Goal: Find specific fact: Find specific fact

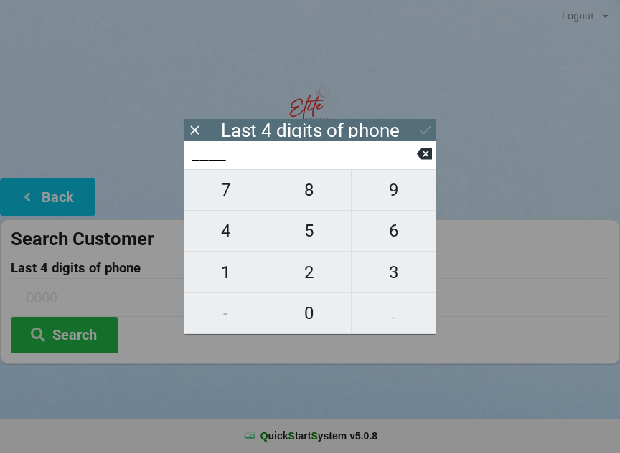
click at [318, 237] on span "5" at bounding box center [309, 231] width 83 height 30
type input "5___"
click at [397, 286] on span "3" at bounding box center [394, 273] width 84 height 30
type input "53__"
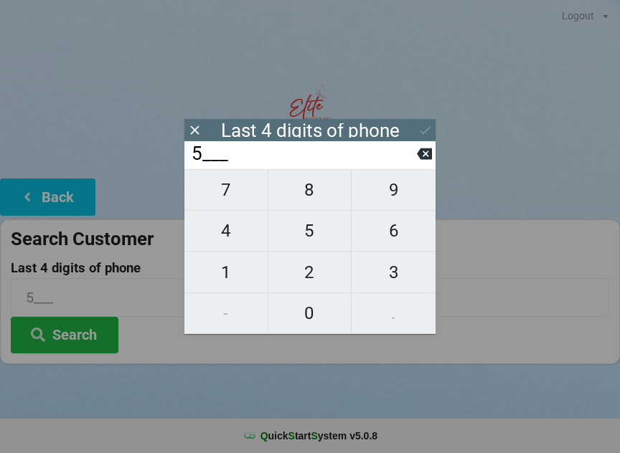
type input "53__"
click at [385, 283] on span "3" at bounding box center [394, 273] width 84 height 30
type input "533_"
click at [227, 230] on span "4" at bounding box center [225, 231] width 83 height 30
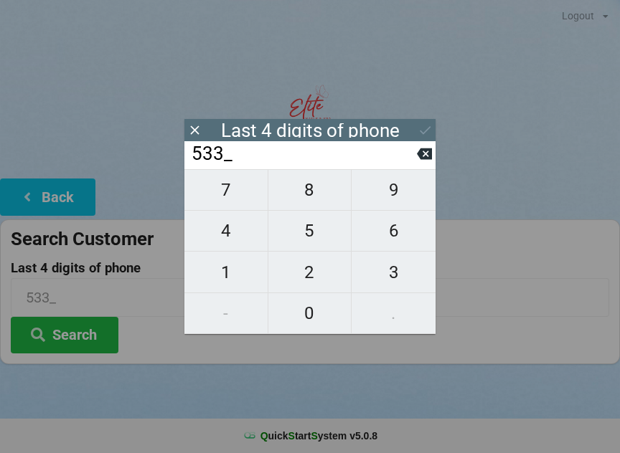
type input "5334"
click at [100, 333] on button "Search" at bounding box center [65, 335] width 108 height 37
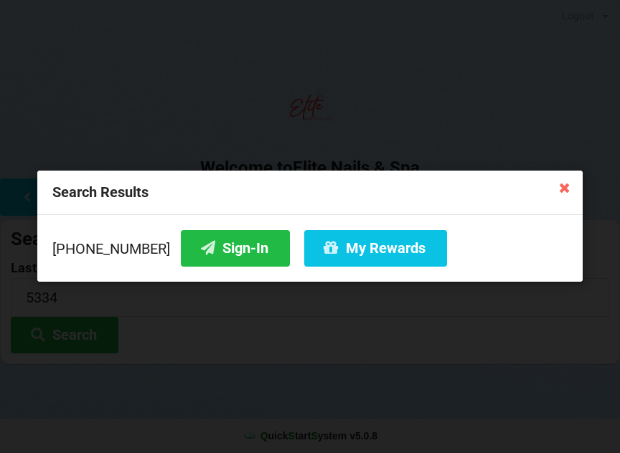
click at [231, 248] on button "Sign-In" at bounding box center [235, 248] width 109 height 37
